Goal: Task Accomplishment & Management: Use online tool/utility

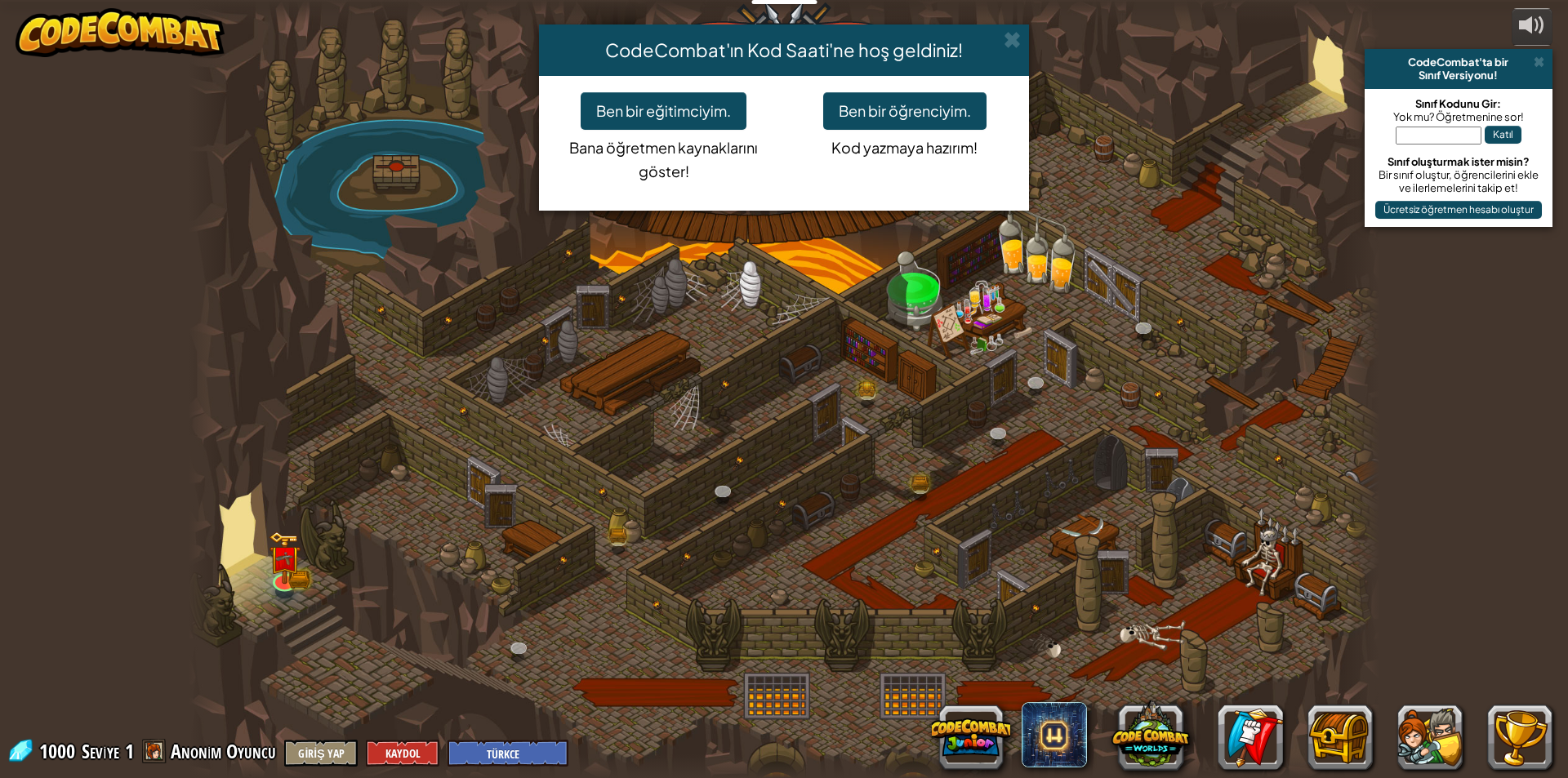
select select "tr"
click at [1015, 46] on span at bounding box center [1012, 39] width 17 height 17
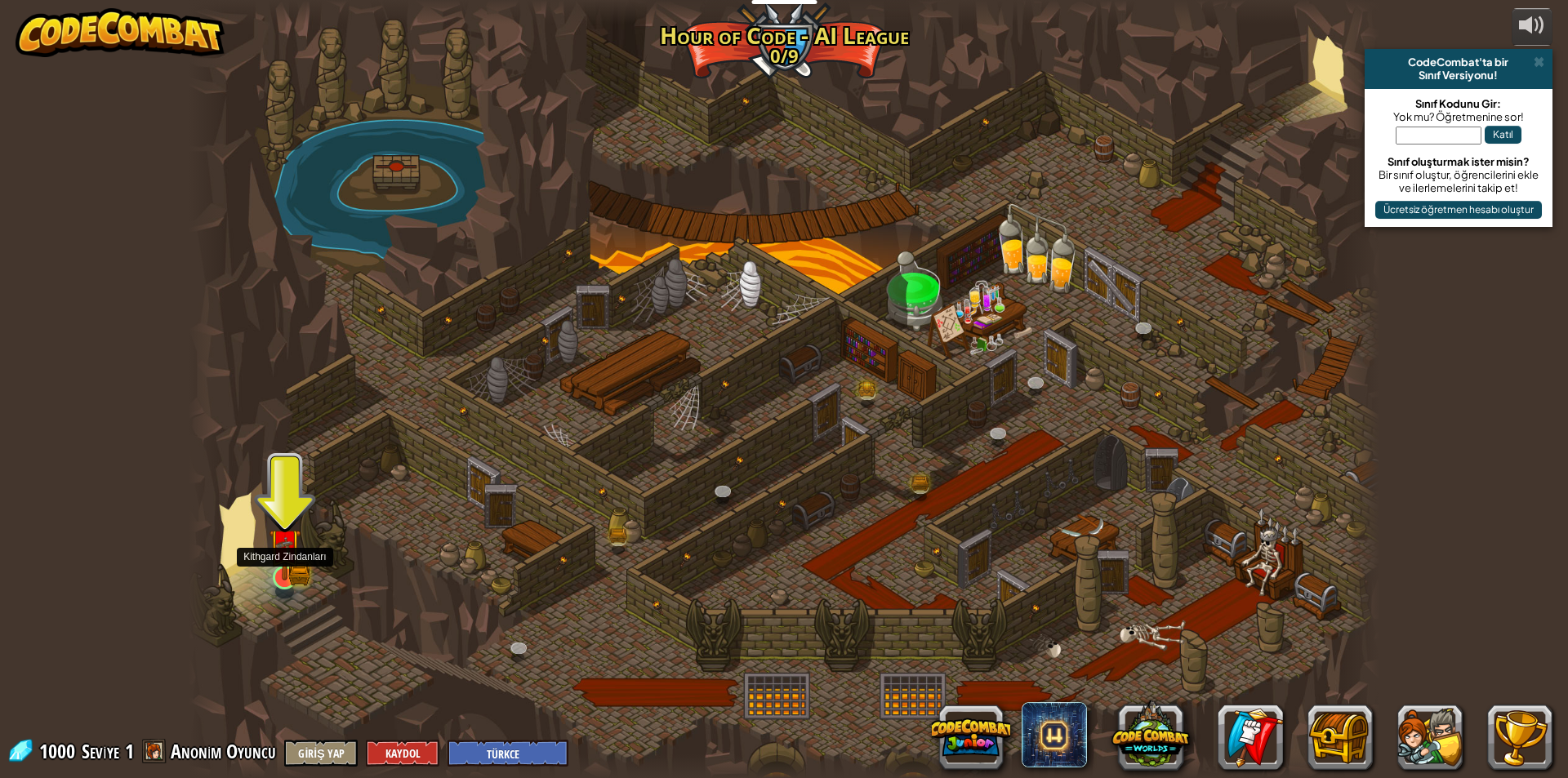
click at [279, 565] on img at bounding box center [284, 544] width 32 height 71
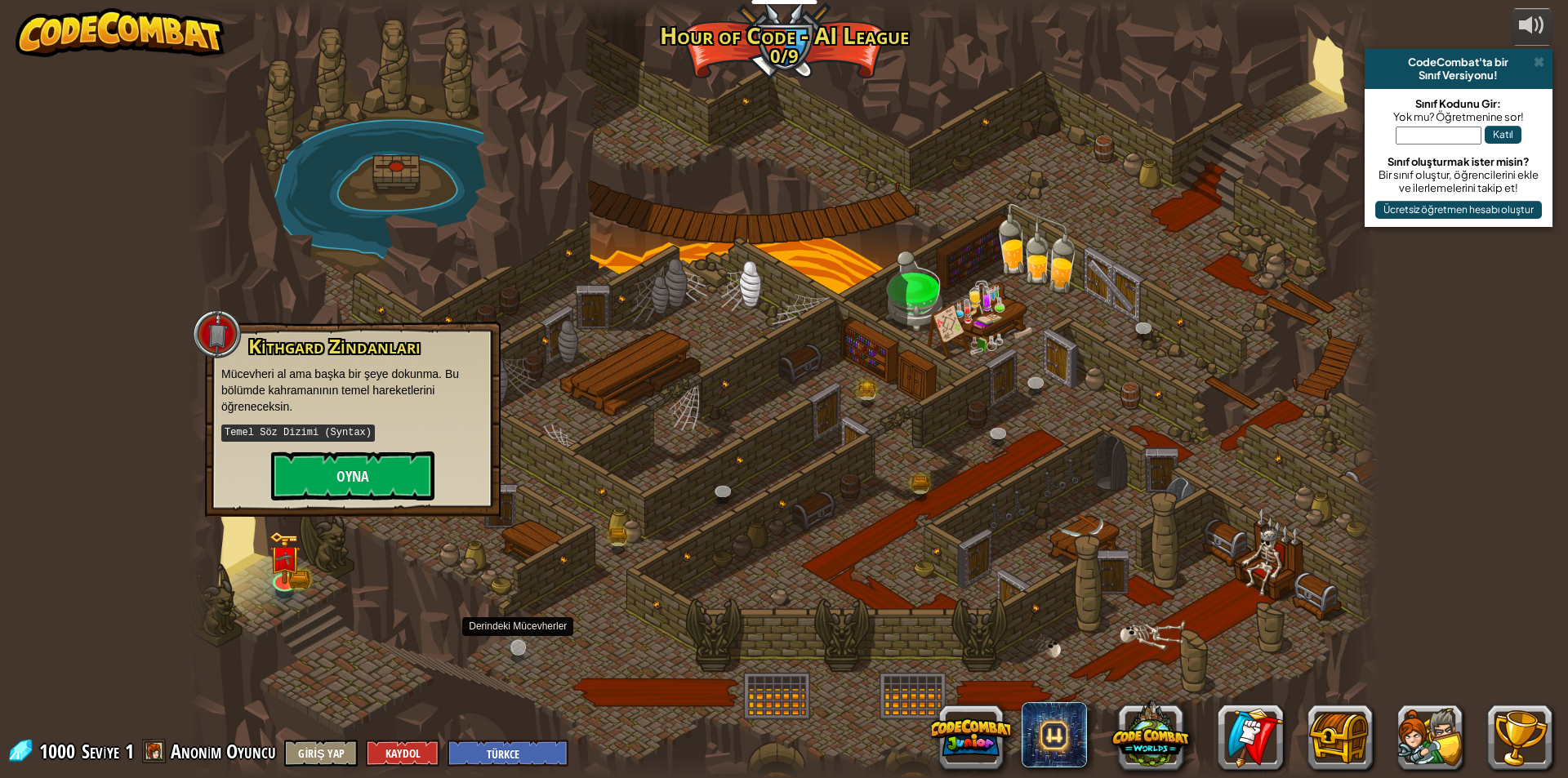
drag, startPoint x: 505, startPoint y: 623, endPoint x: 514, endPoint y: 641, distance: 20.1
click at [514, 641] on div "Storm Siege (Kilitli) Deep in the [GEOGRAPHIC_DATA]... two forces emerged! Magi…" at bounding box center [784, 389] width 1190 height 778
click at [1430, 736] on button at bounding box center [1429, 737] width 65 height 65
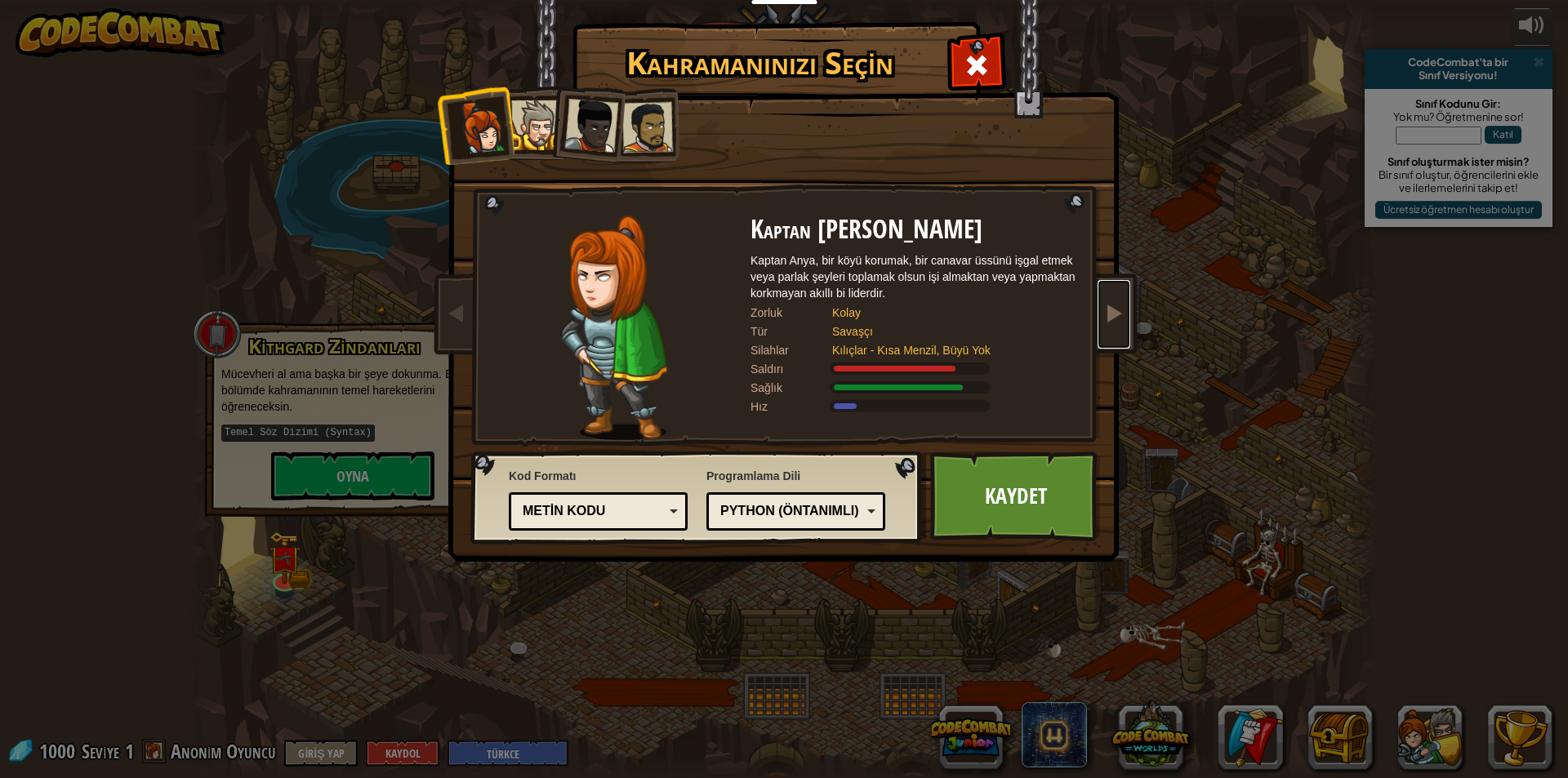
click at [1099, 321] on link at bounding box center [1113, 314] width 33 height 69
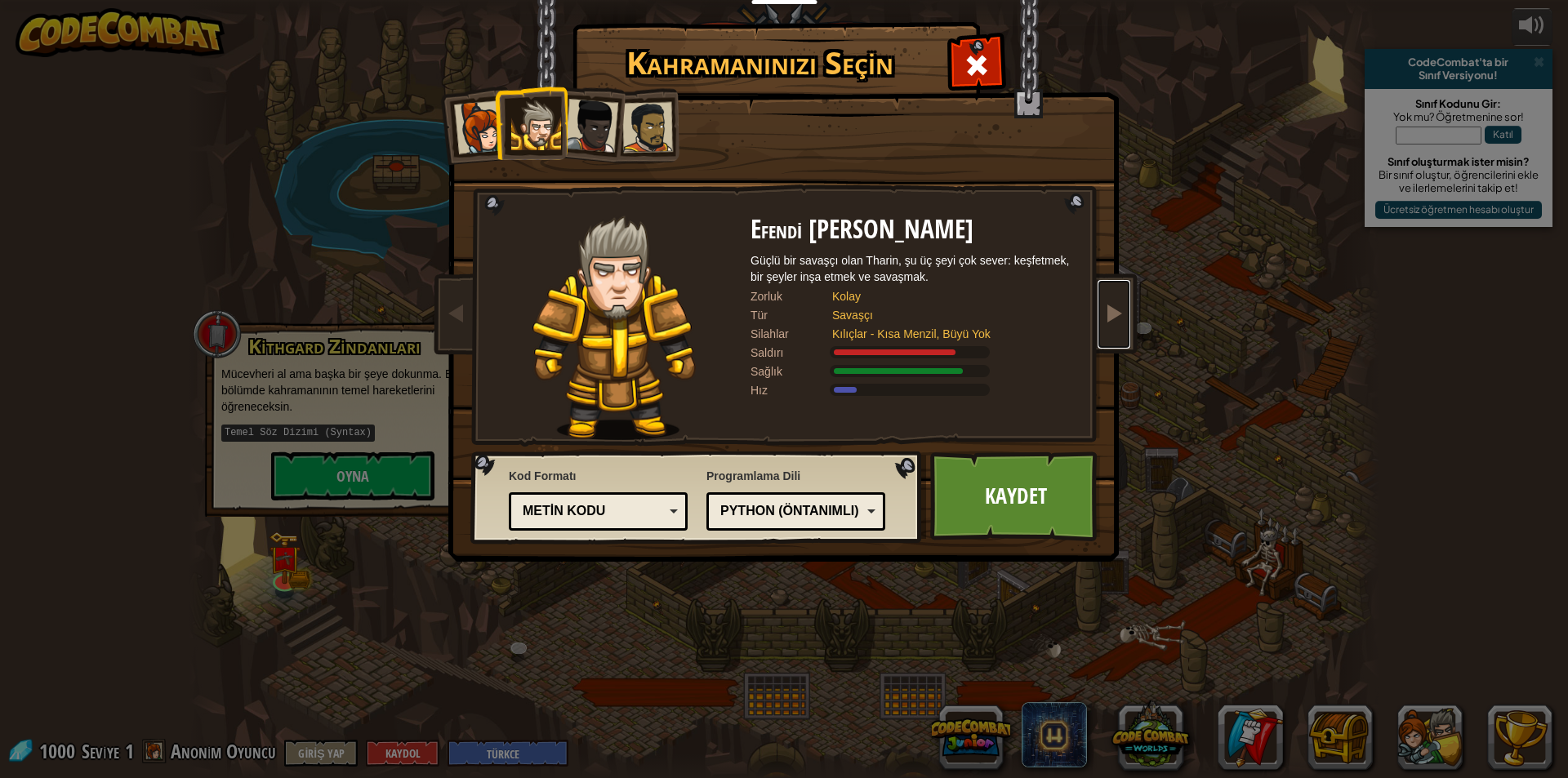
click at [1099, 321] on link at bounding box center [1113, 314] width 33 height 69
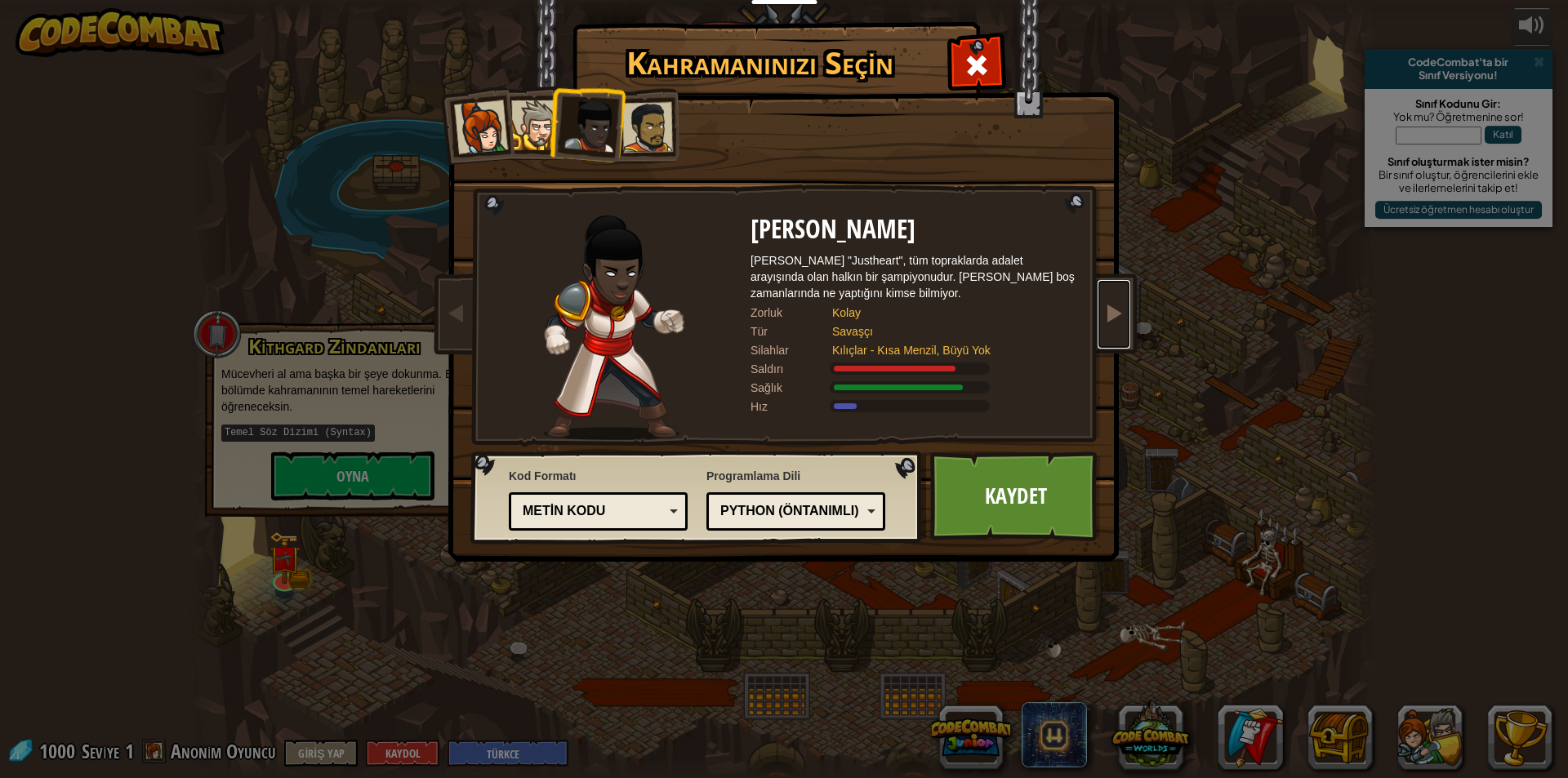
click at [1110, 323] on span at bounding box center [1113, 312] width 19 height 19
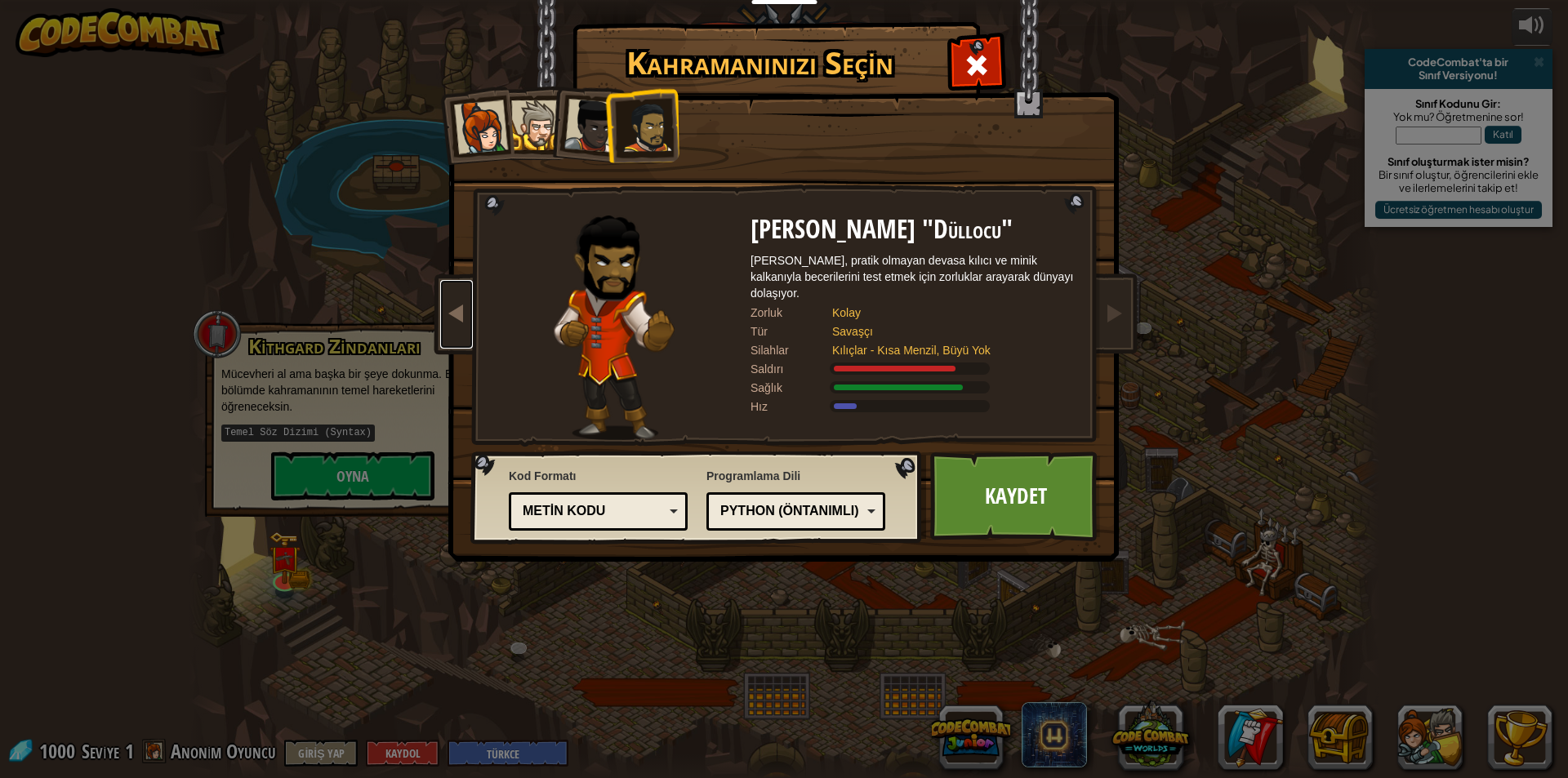
click at [443, 300] on link at bounding box center [456, 314] width 33 height 69
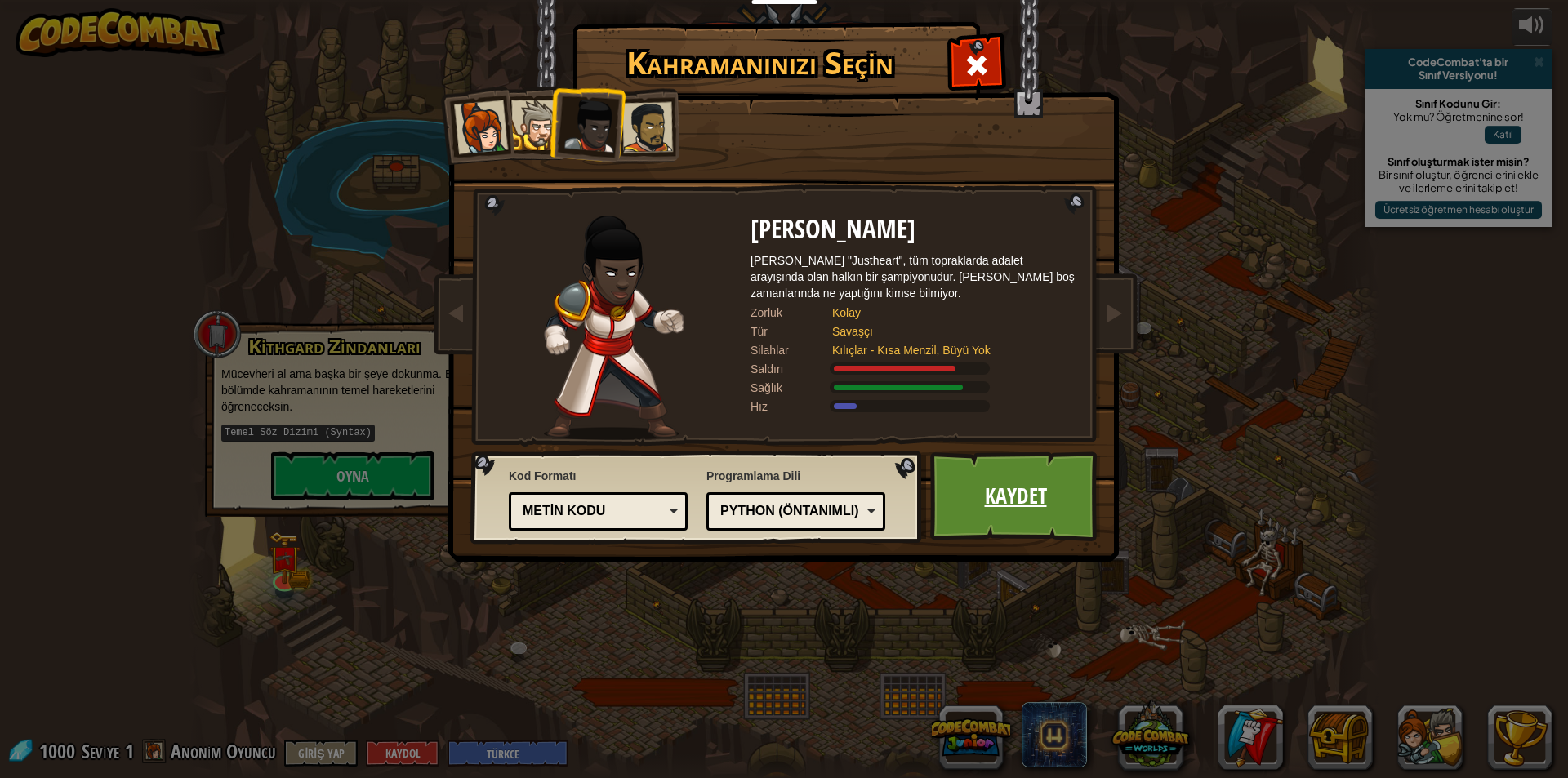
click at [985, 500] on link "Kaydet" at bounding box center [1015, 497] width 170 height 90
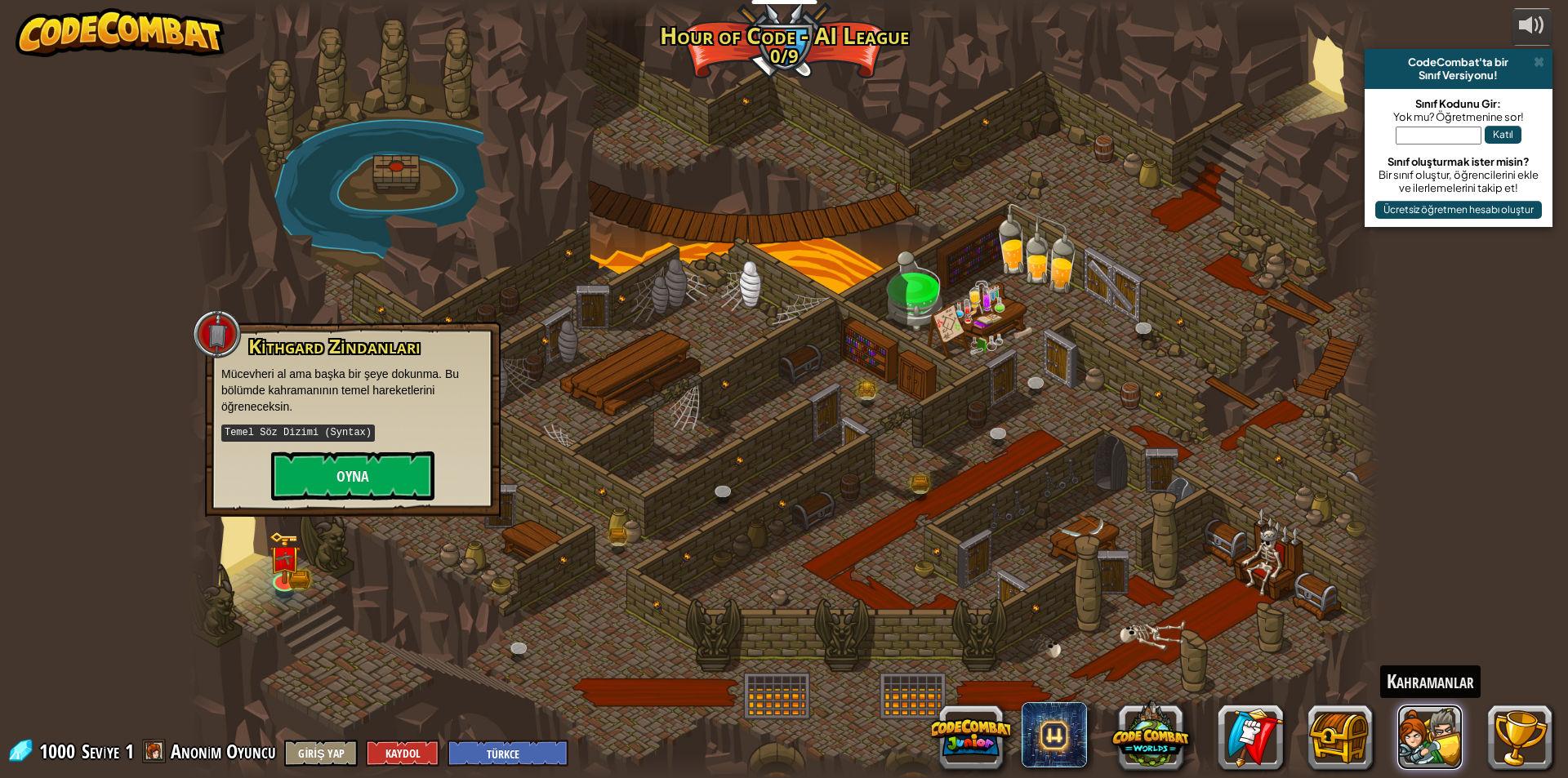
click at [1439, 739] on button at bounding box center [1429, 737] width 65 height 65
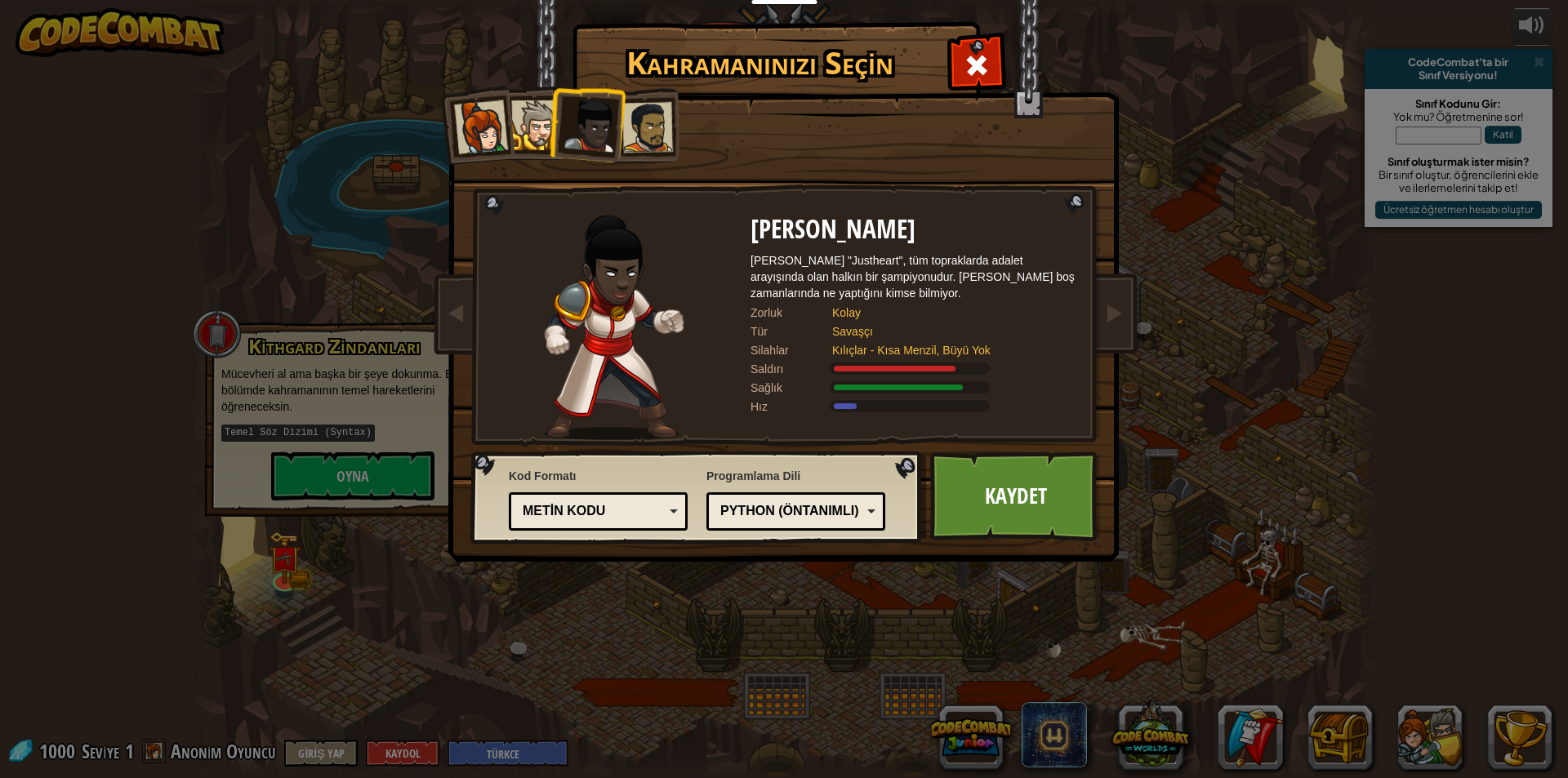
click at [684, 685] on div "Kahramanınızı Seçin 1000 Kaptan [PERSON_NAME] Kaptan Anya, bir köyü korumak, bi…" at bounding box center [784, 389] width 1568 height 778
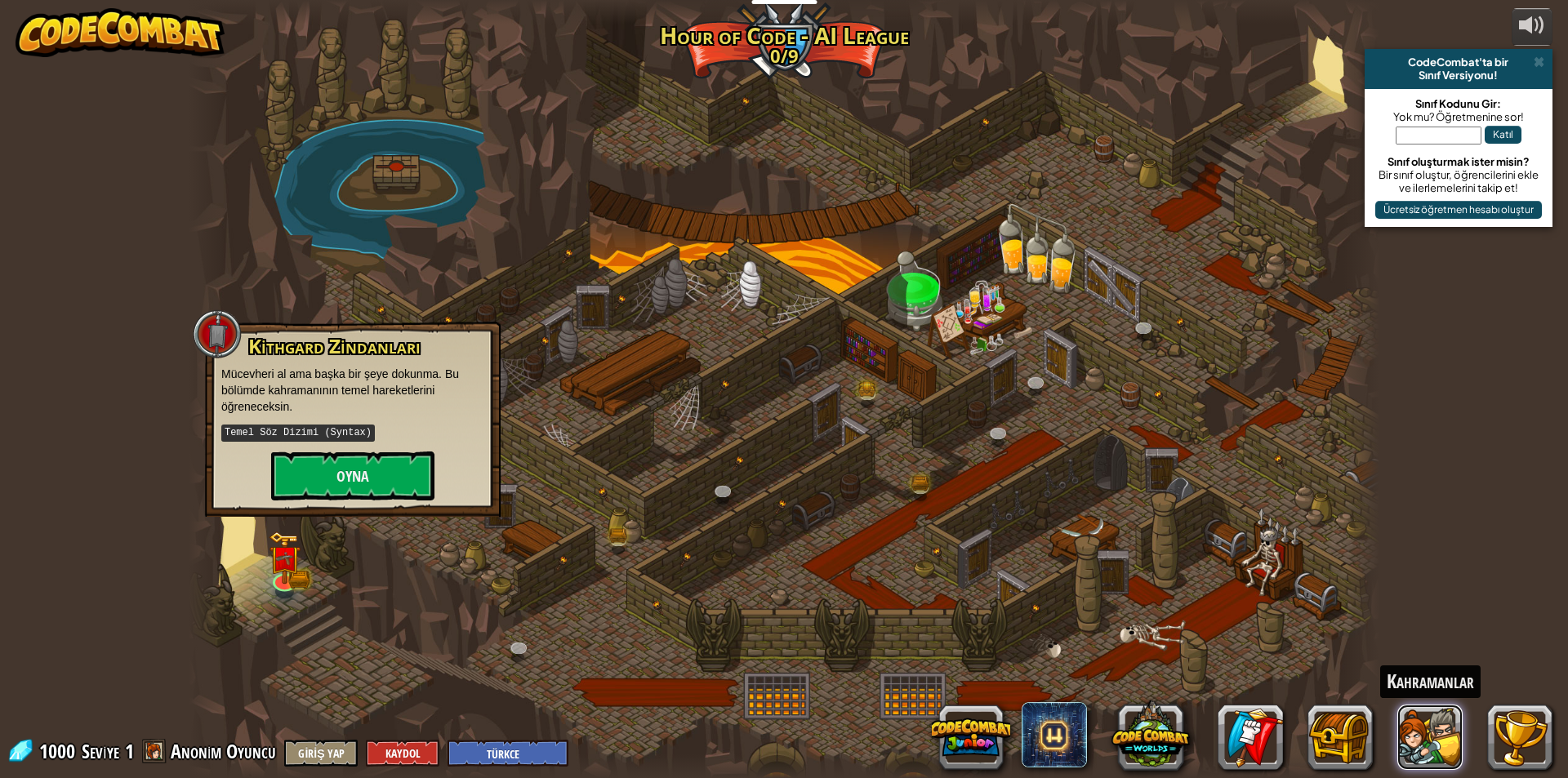
click at [1414, 747] on button at bounding box center [1429, 737] width 65 height 65
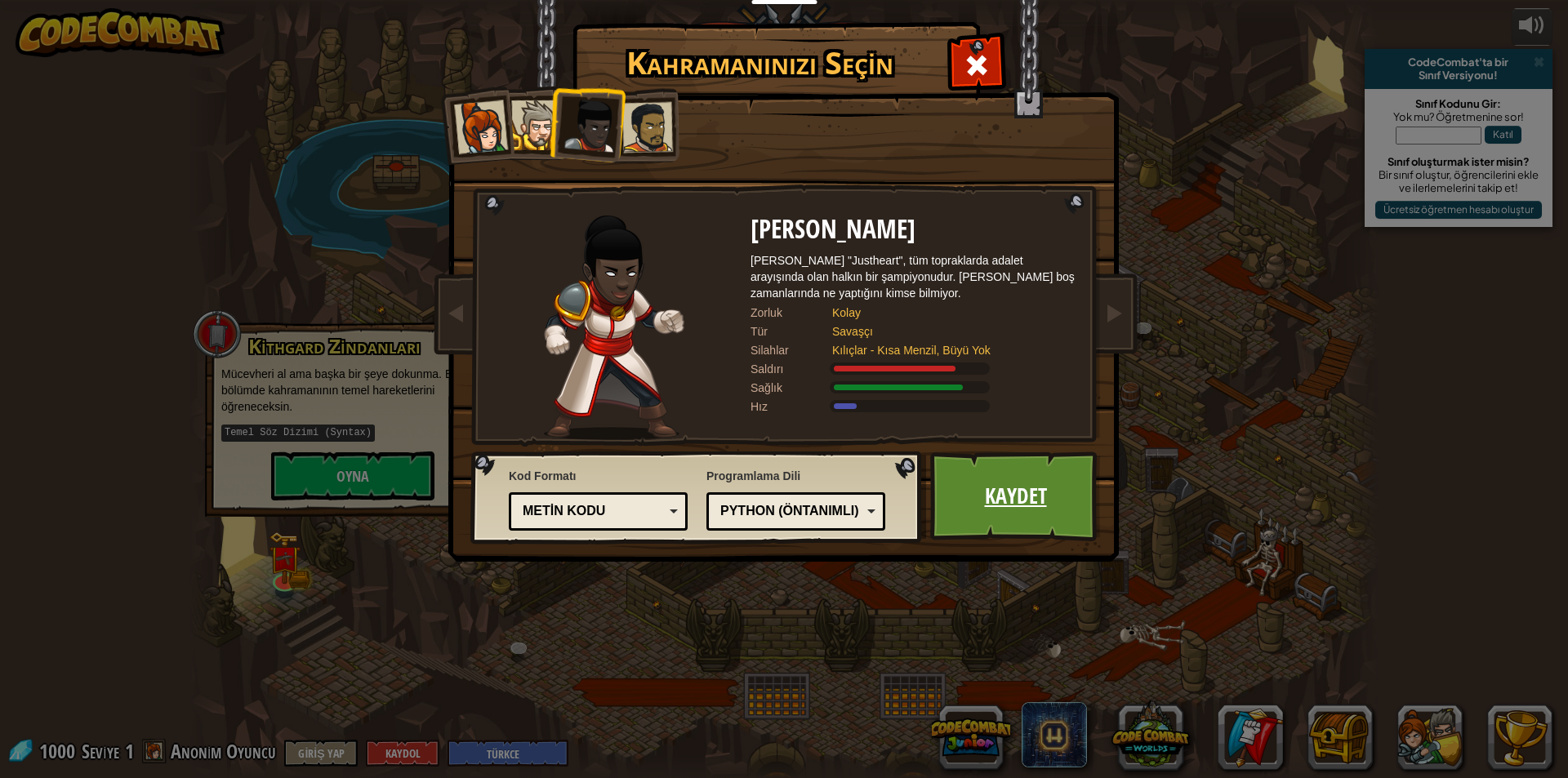
click at [982, 507] on link "Kaydet" at bounding box center [1015, 497] width 170 height 90
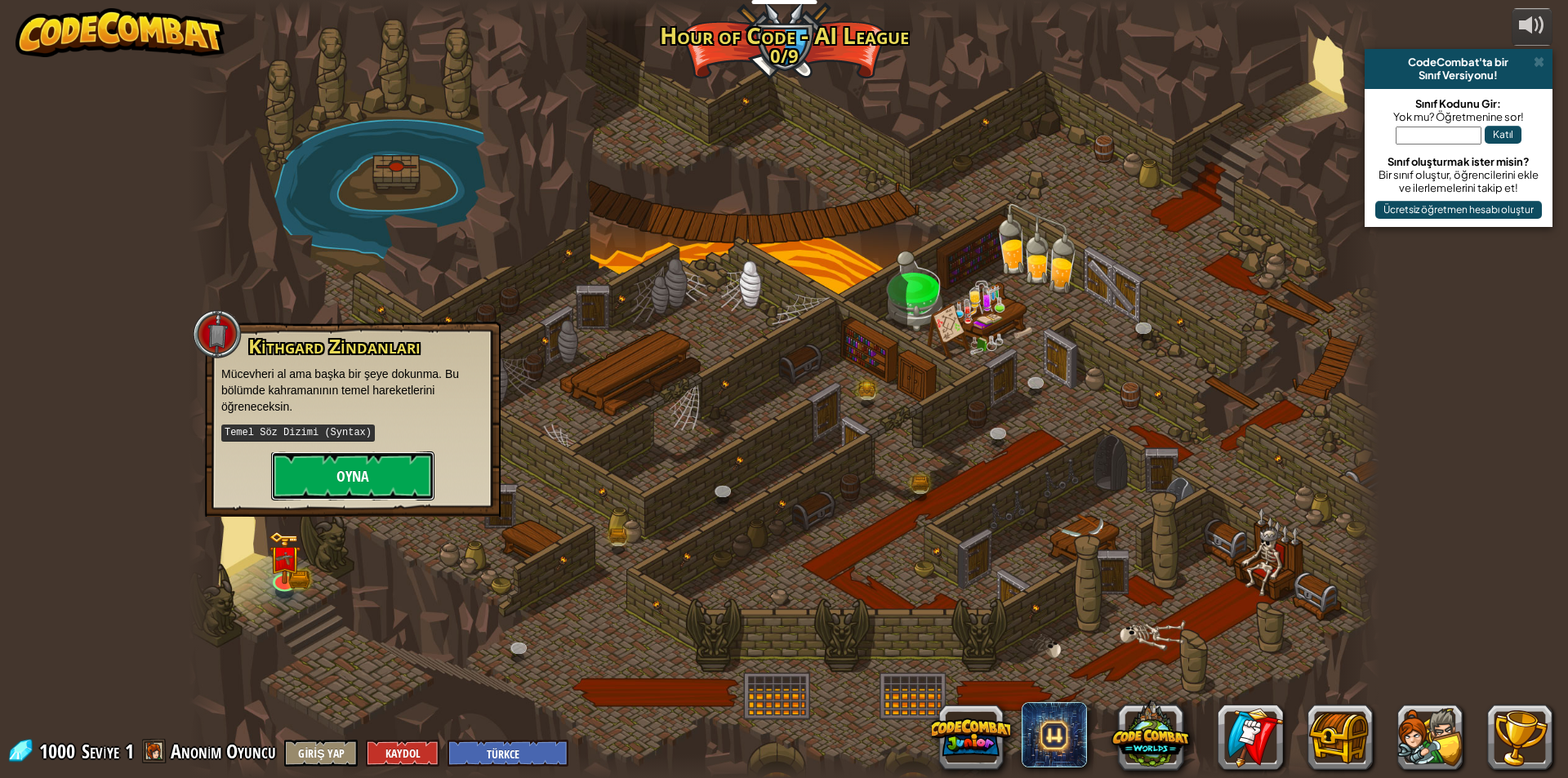
click at [356, 483] on button "Oyna" at bounding box center [353, 476] width 163 height 49
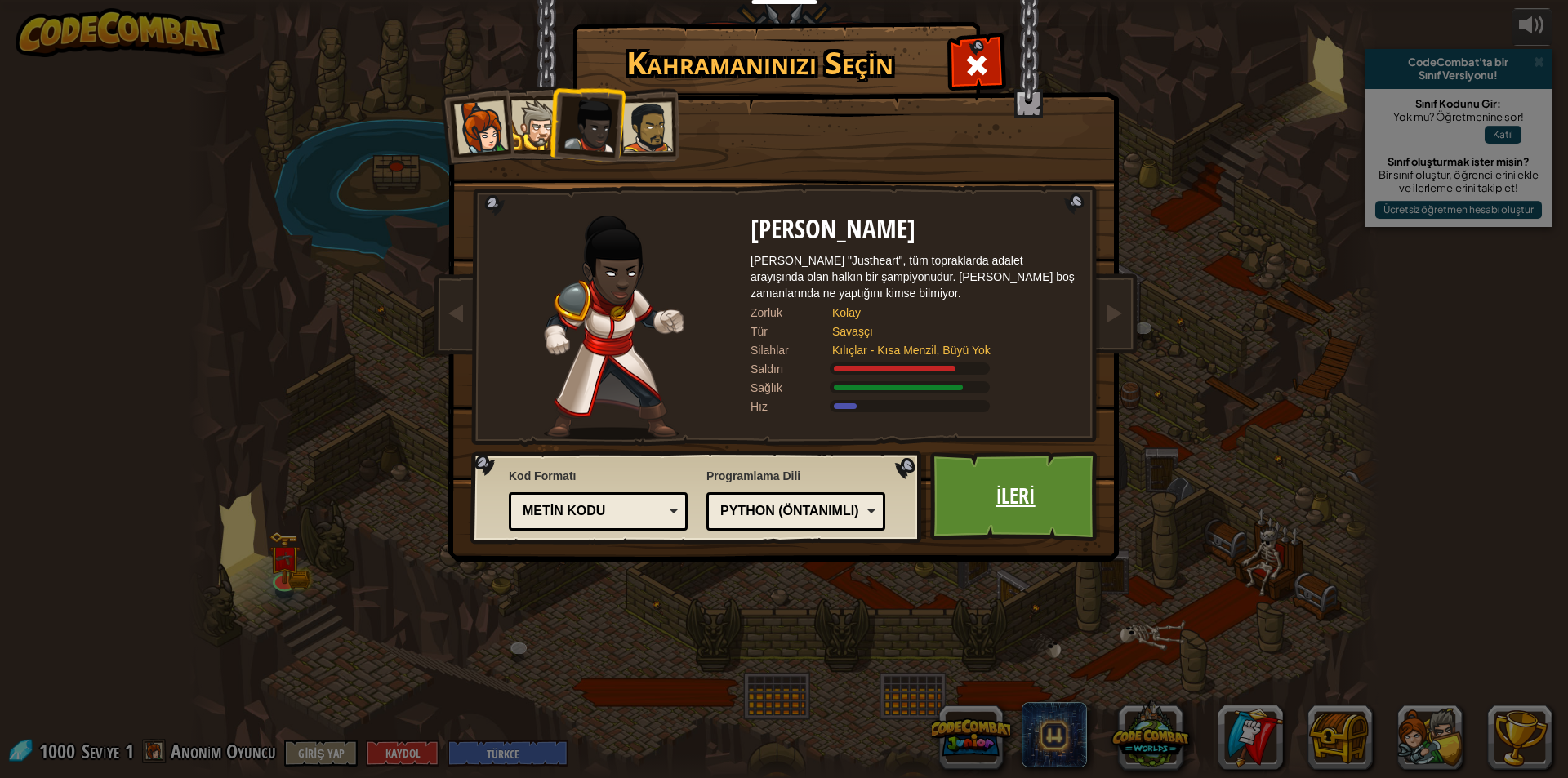
click at [1025, 506] on link "İleri" at bounding box center [1015, 497] width 170 height 90
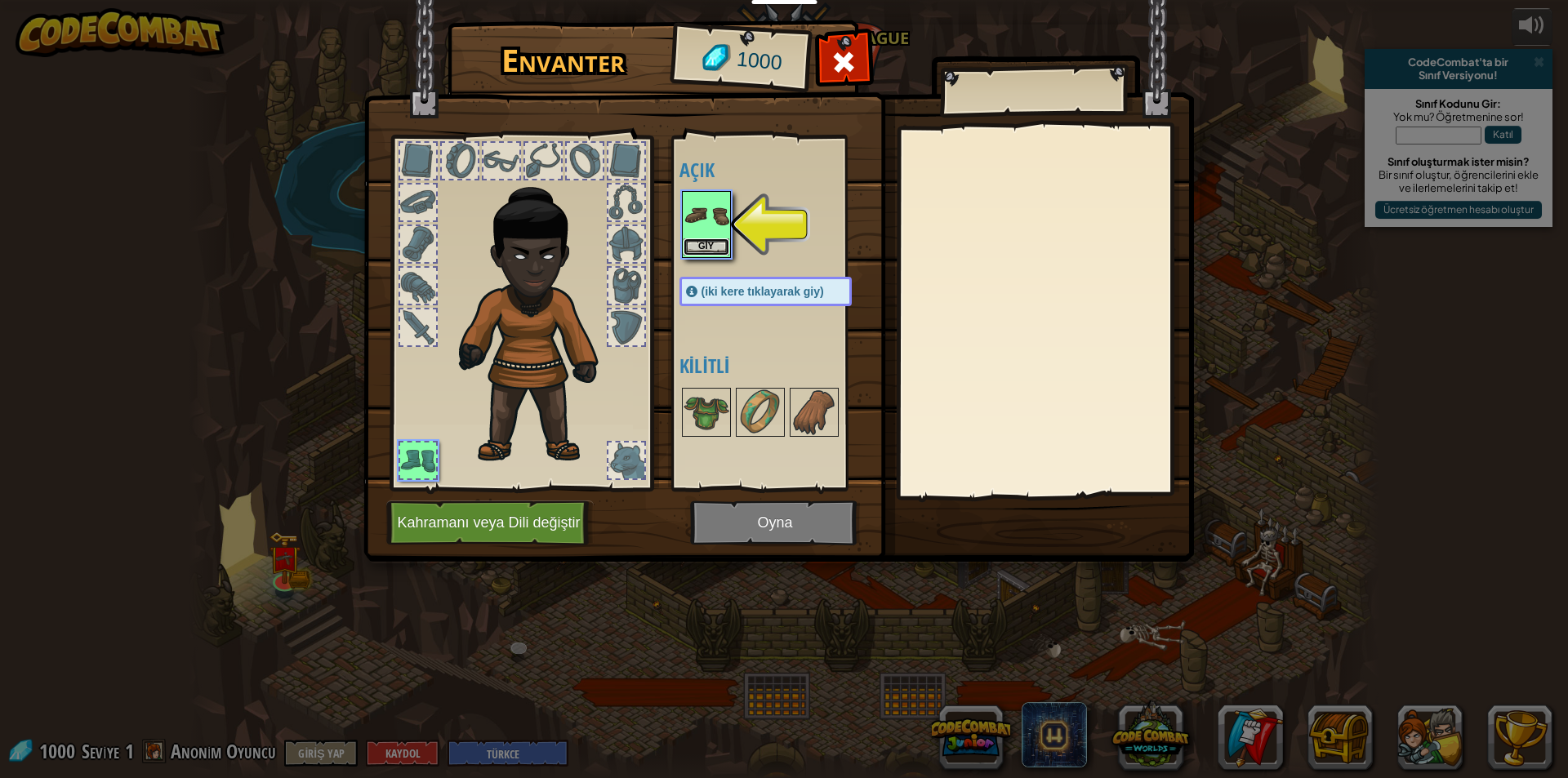
click at [698, 247] on button "Giy" at bounding box center [707, 247] width 46 height 17
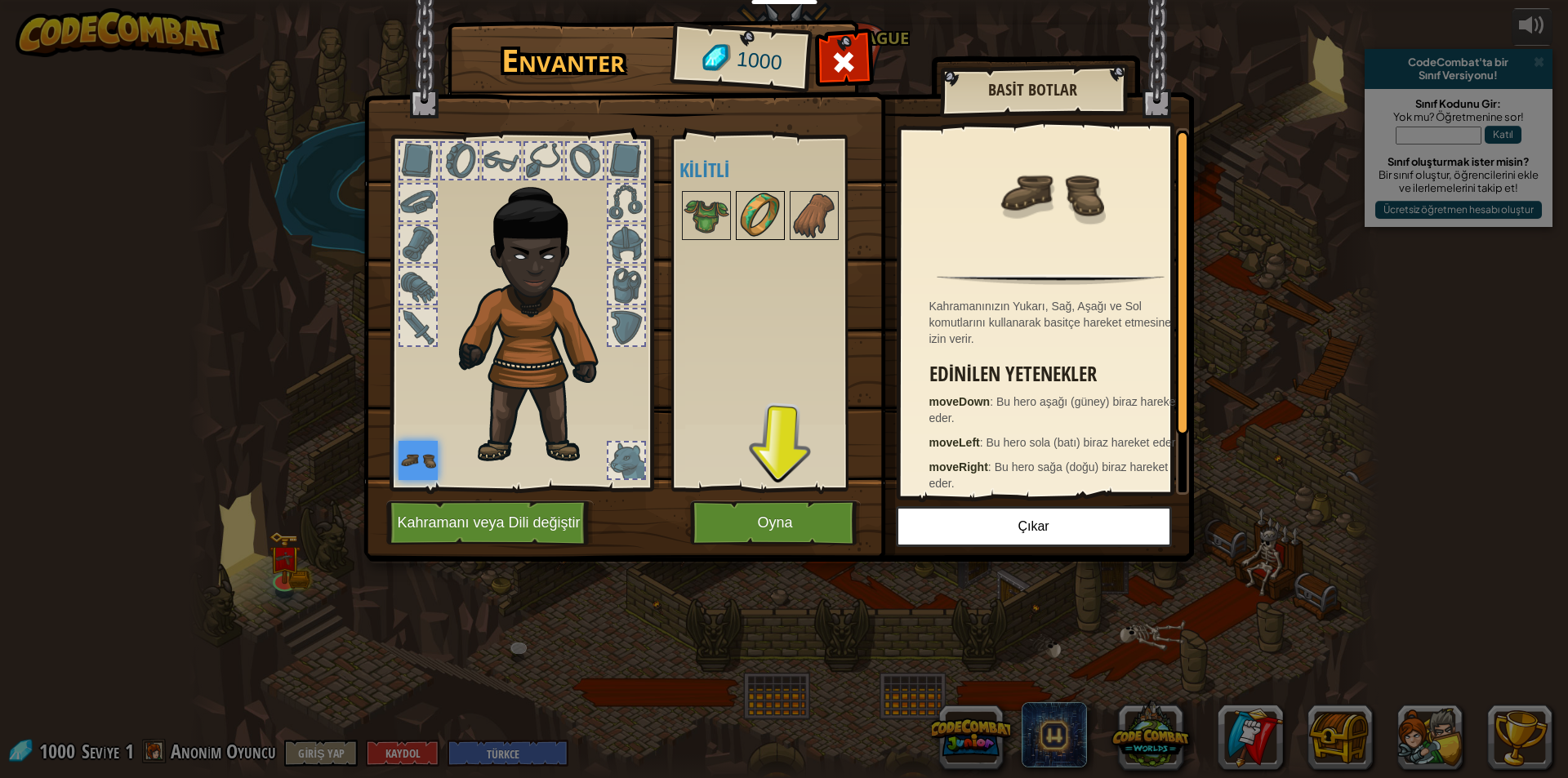
click at [759, 229] on img at bounding box center [761, 215] width 46 height 46
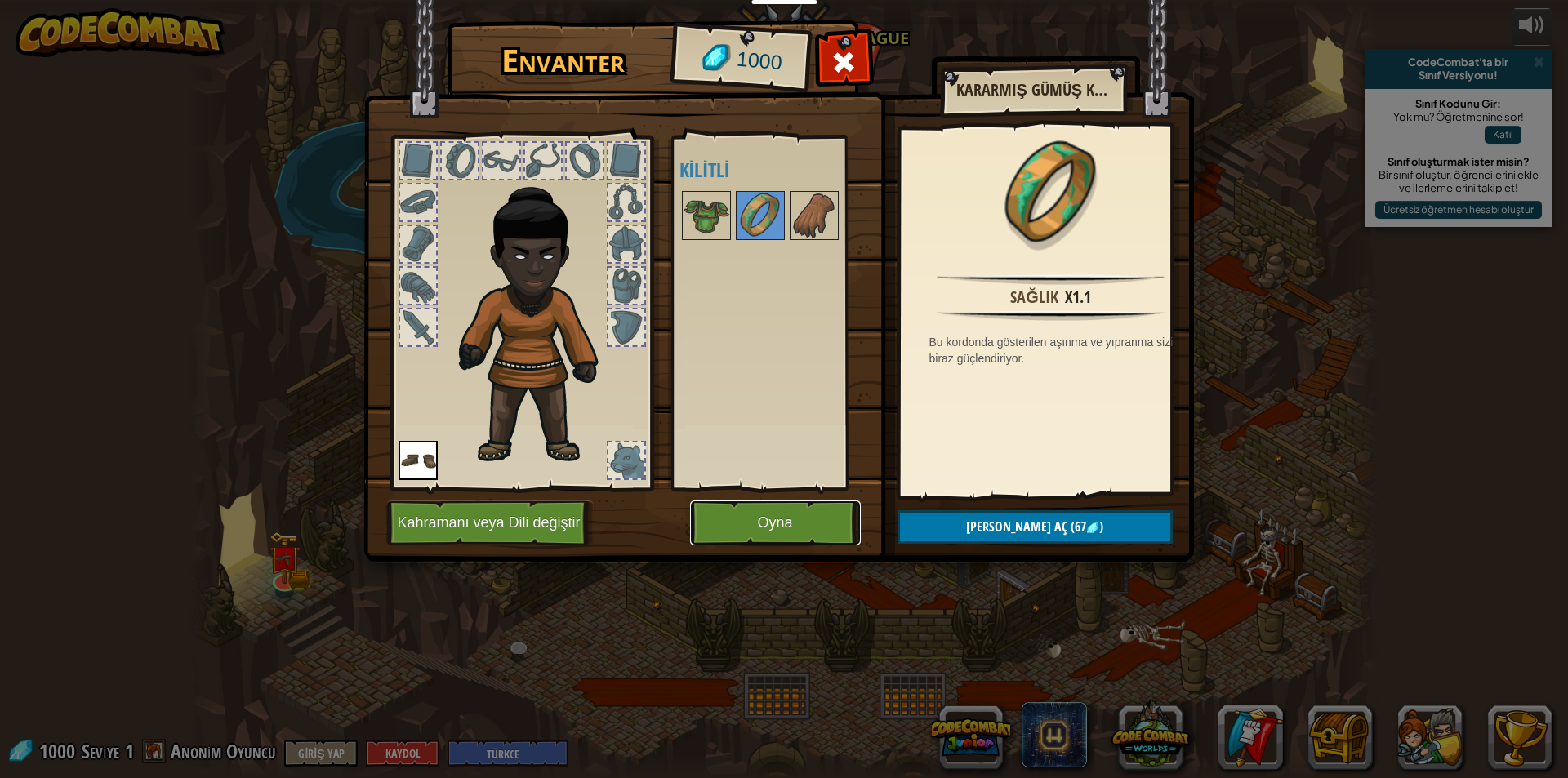
click at [814, 518] on button "Oyna" at bounding box center [775, 522] width 170 height 45
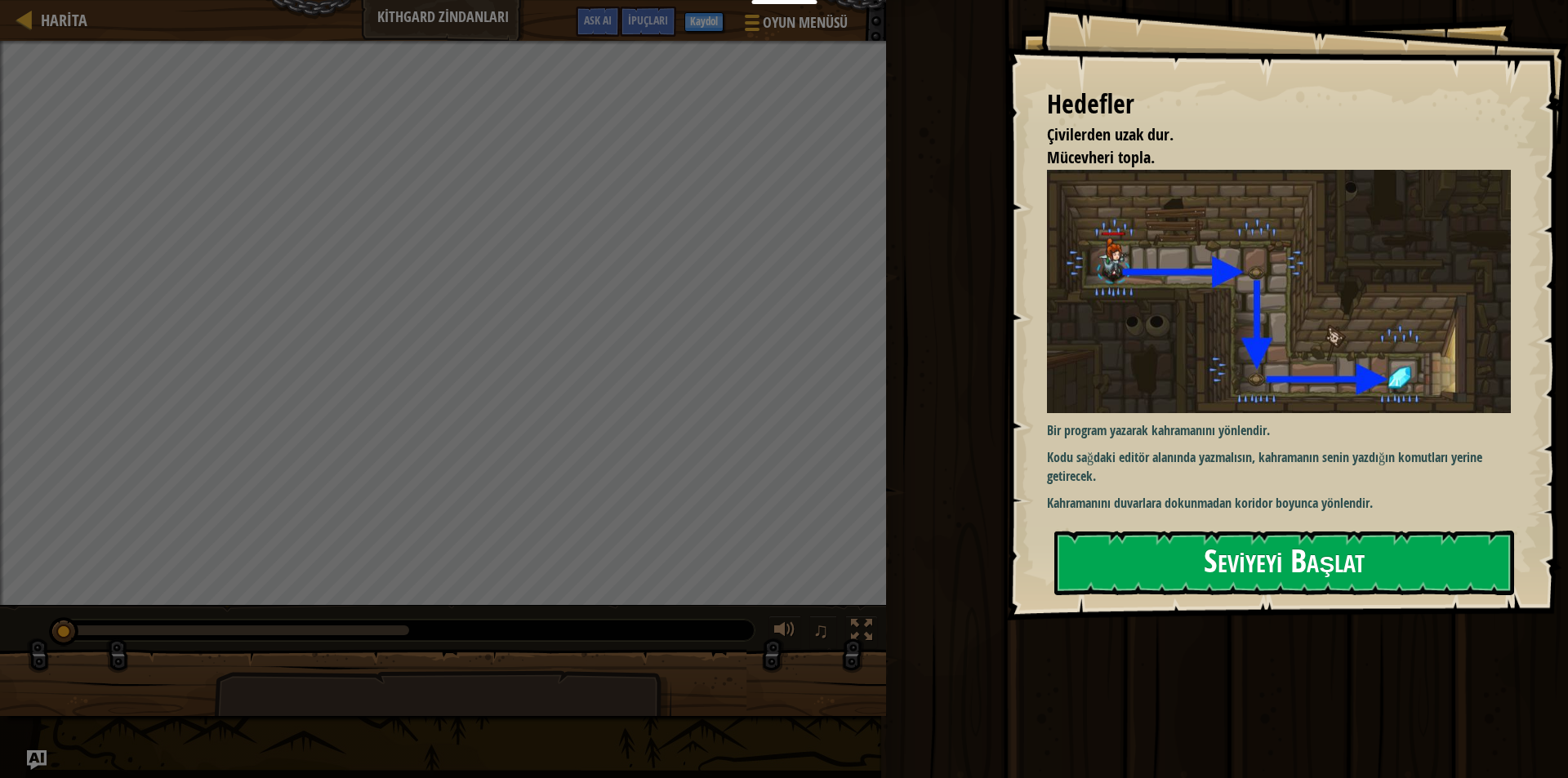
click at [1112, 560] on button "Seviyeyi Başlat" at bounding box center [1284, 563] width 460 height 64
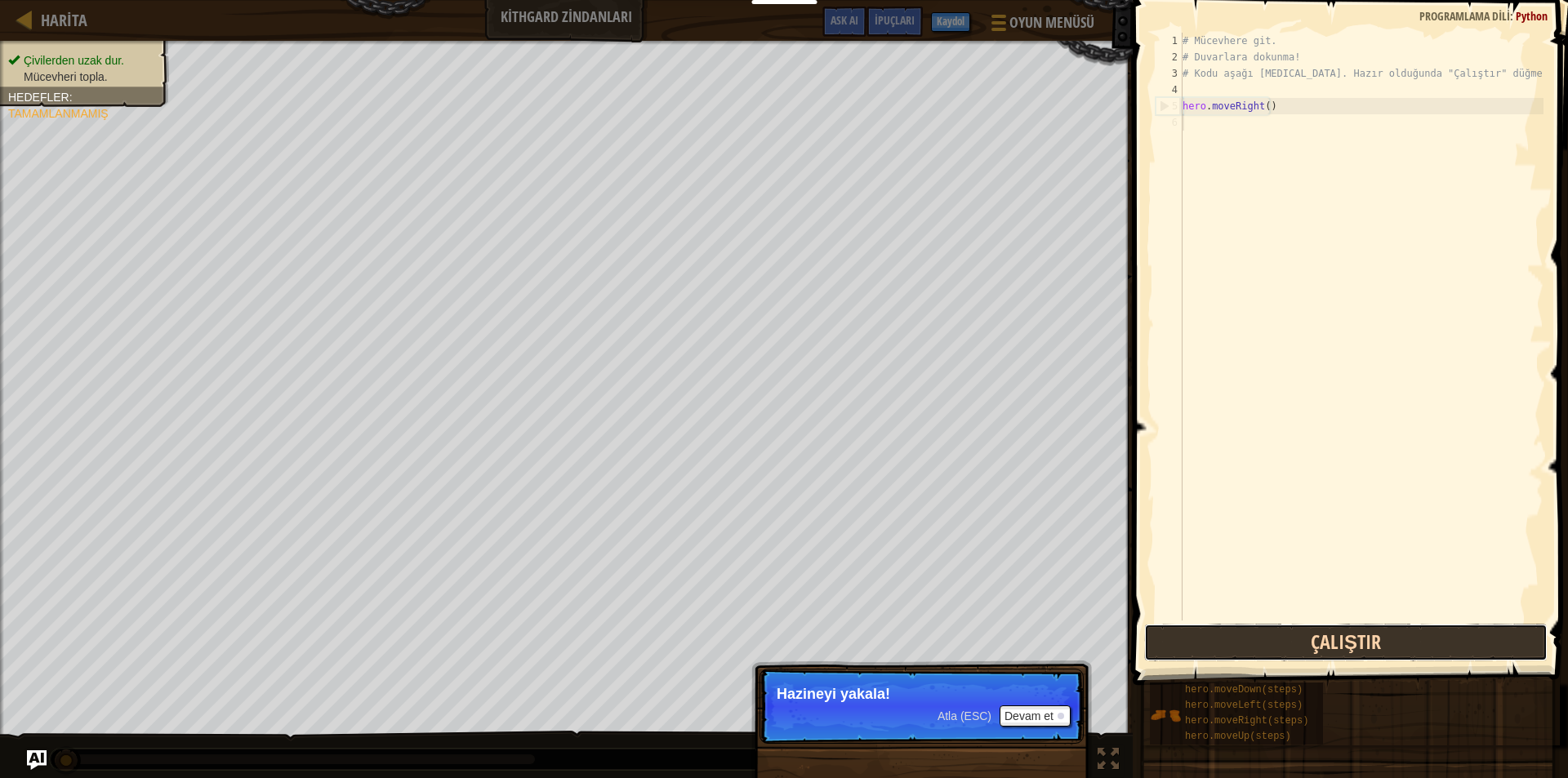
click at [1295, 641] on button "Çalıştır" at bounding box center [1345, 642] width 403 height 38
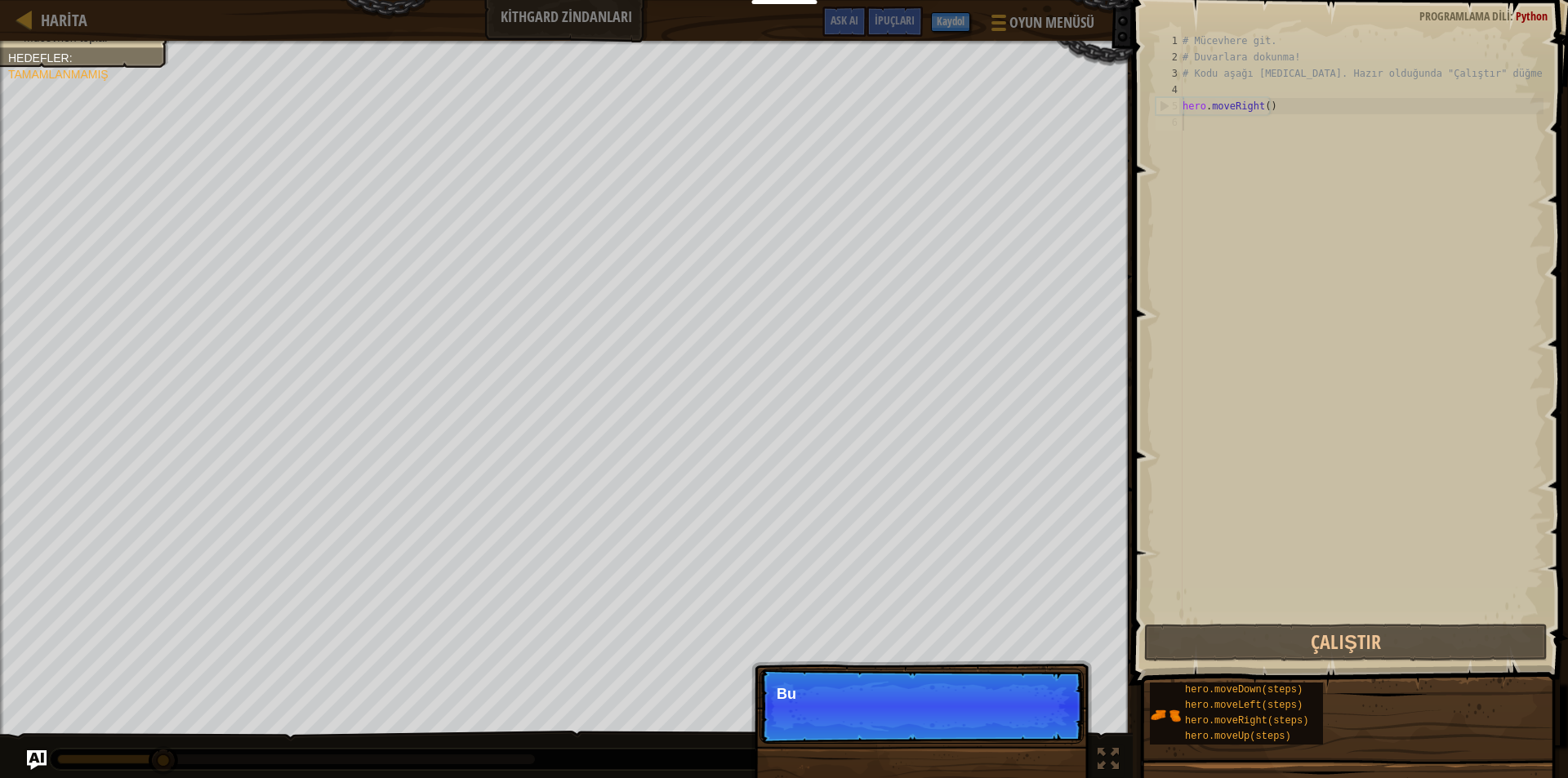
scroll to position [7, 0]
